Goal: Communication & Community: Answer question/provide support

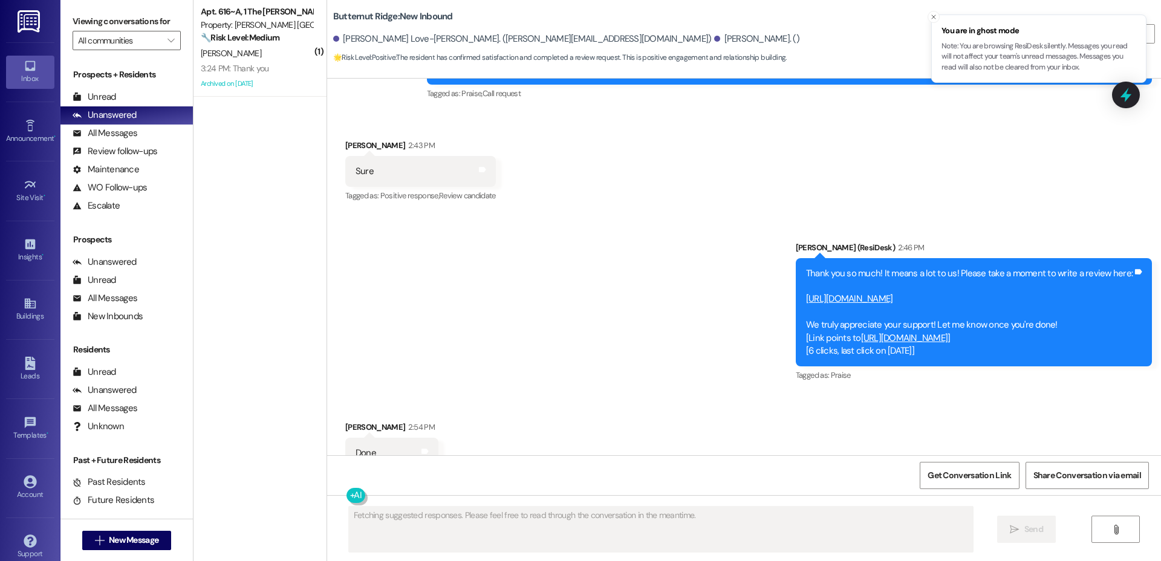
scroll to position [2625, 0]
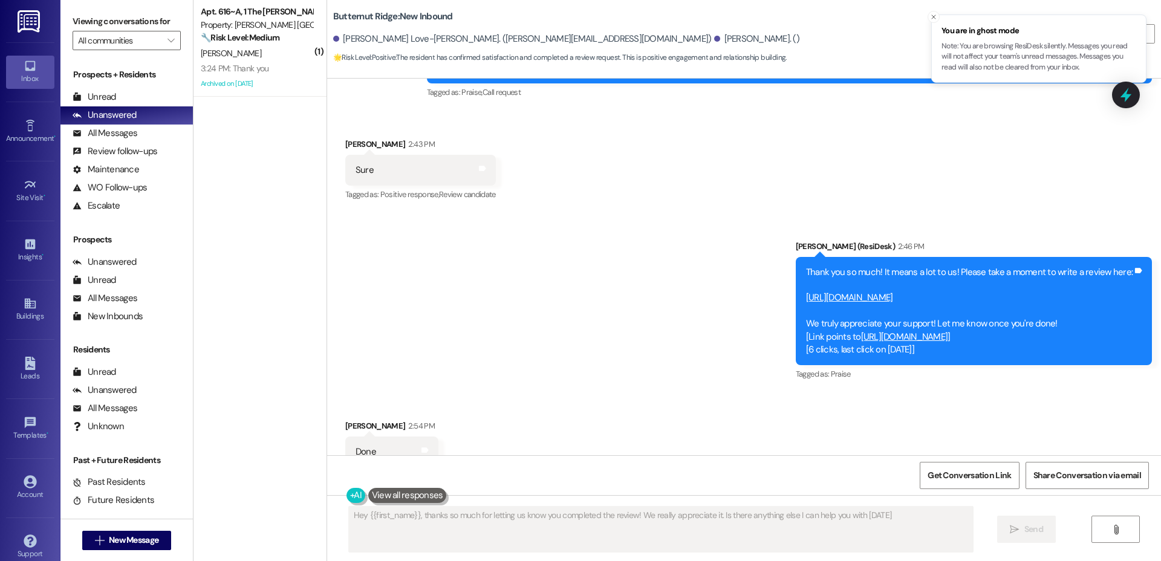
type textarea "Hey {{first_name}}, thanks so much for letting us know you completed the review…"
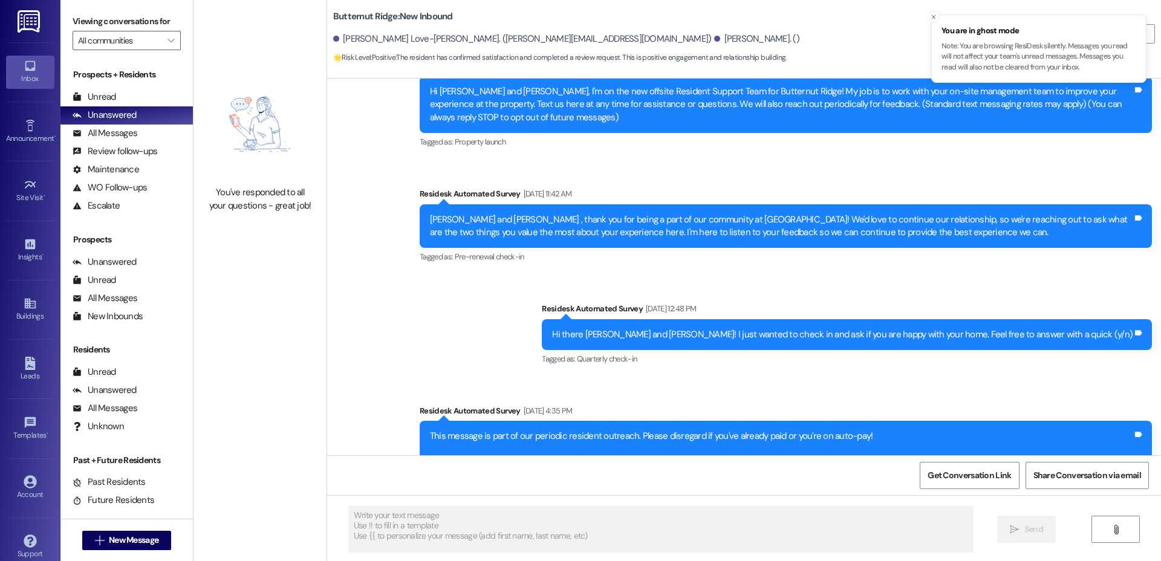
type textarea "Fetching suggested responses. Please feel free to read through the conversation…"
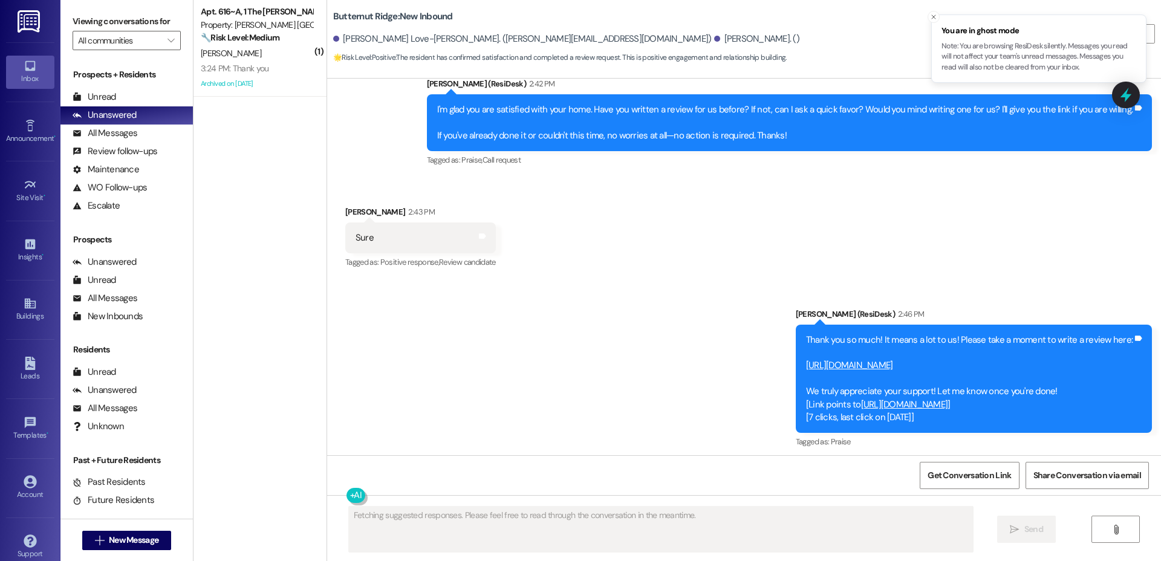
scroll to position [2625, 0]
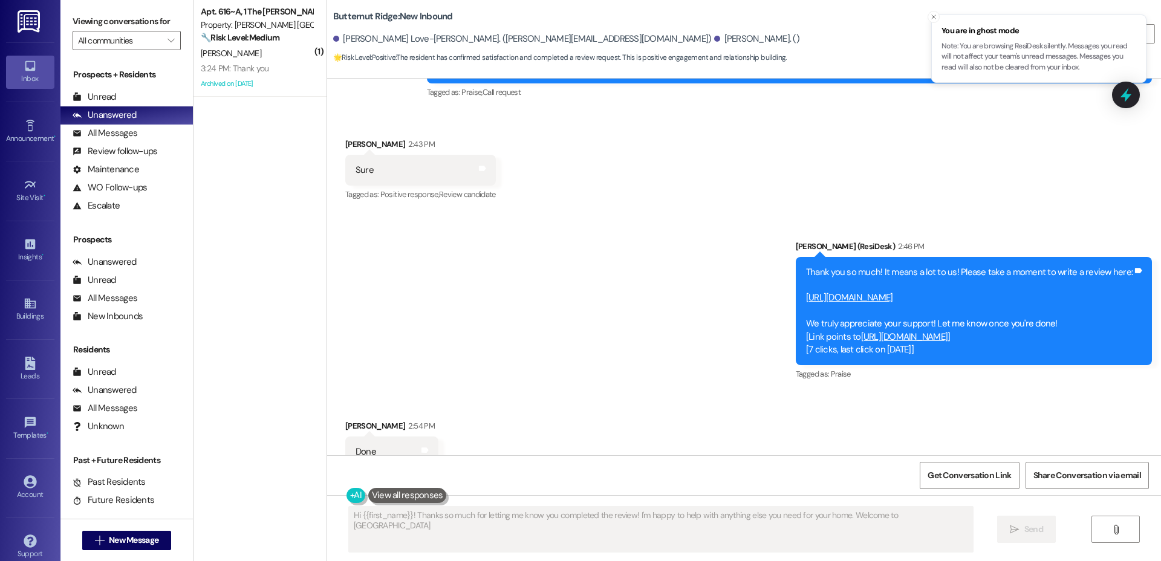
type textarea "Hi {{first_name}}! Thanks so much for letting me know you completed the review!…"
